Goal: Navigation & Orientation: Find specific page/section

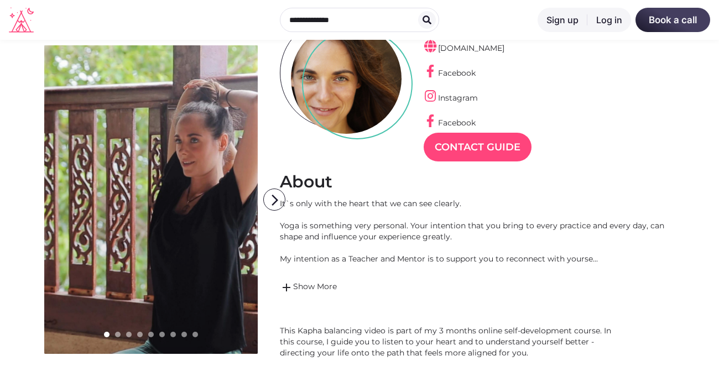
scroll to position [118, 0]
click at [270, 201] on icon "arrow_forward_ios" at bounding box center [275, 200] width 22 height 22
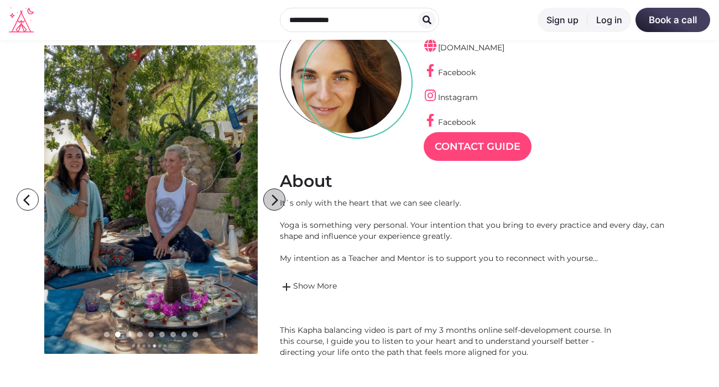
click at [271, 201] on icon "arrow_forward_ios" at bounding box center [275, 200] width 22 height 22
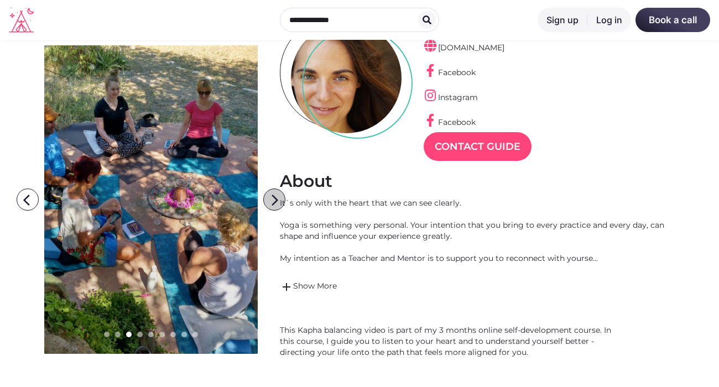
click at [271, 201] on icon "arrow_forward_ios" at bounding box center [275, 200] width 22 height 22
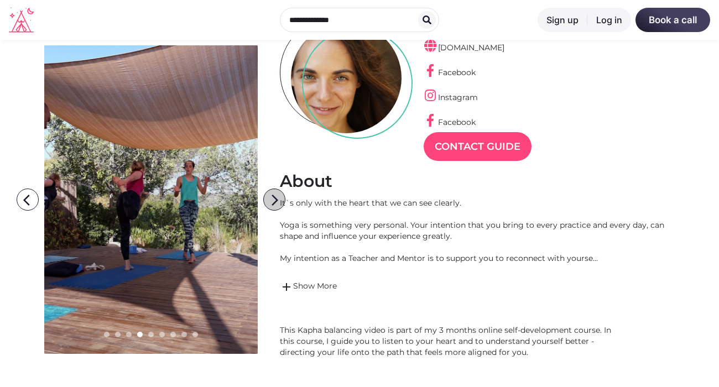
click at [271, 201] on icon "arrow_forward_ios" at bounding box center [275, 200] width 22 height 22
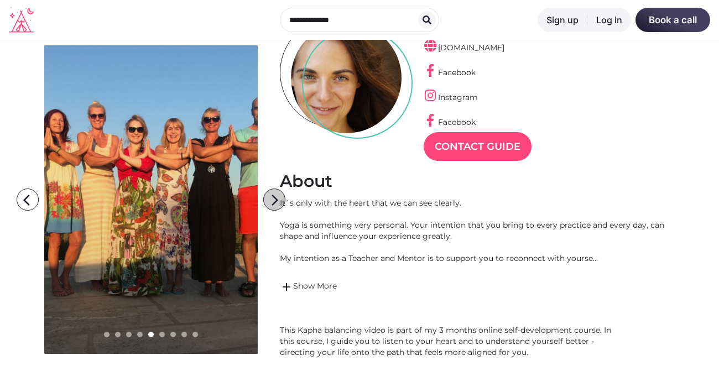
click at [271, 201] on icon "arrow_forward_ios" at bounding box center [275, 200] width 22 height 22
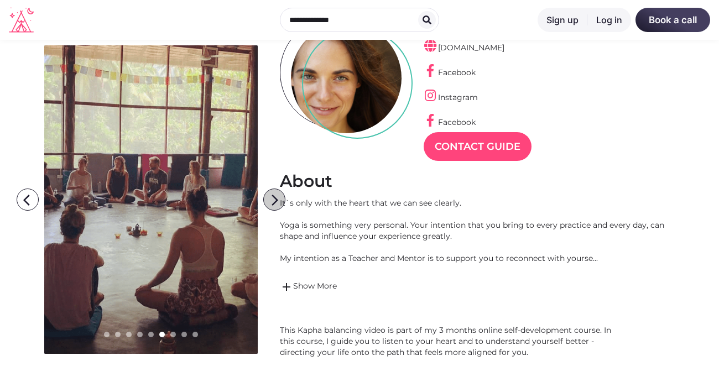
click at [271, 201] on icon "arrow_forward_ios" at bounding box center [275, 200] width 22 height 22
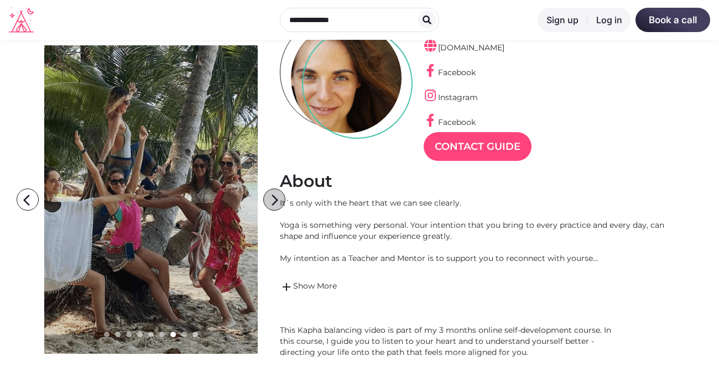
click at [271, 201] on icon "arrow_forward_ios" at bounding box center [275, 200] width 22 height 22
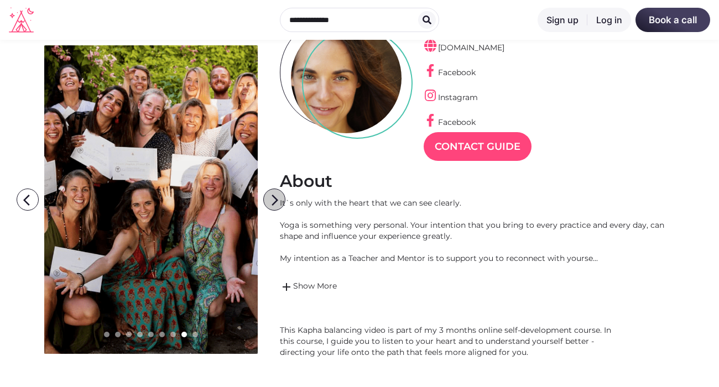
click at [271, 201] on icon "arrow_forward_ios" at bounding box center [275, 200] width 22 height 22
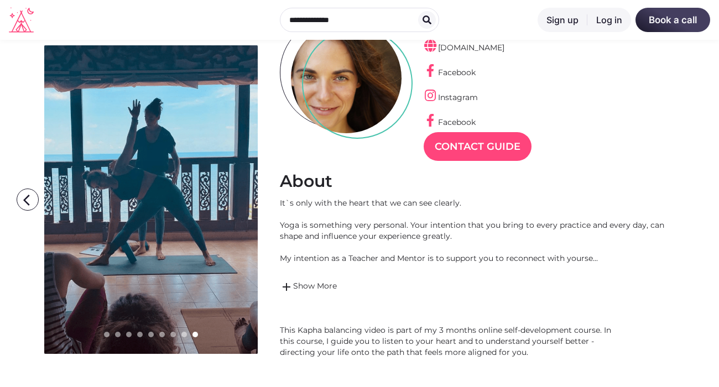
click at [271, 201] on icon "arrow_forward_ios" at bounding box center [275, 200] width 22 height 22
